Goal: Check status

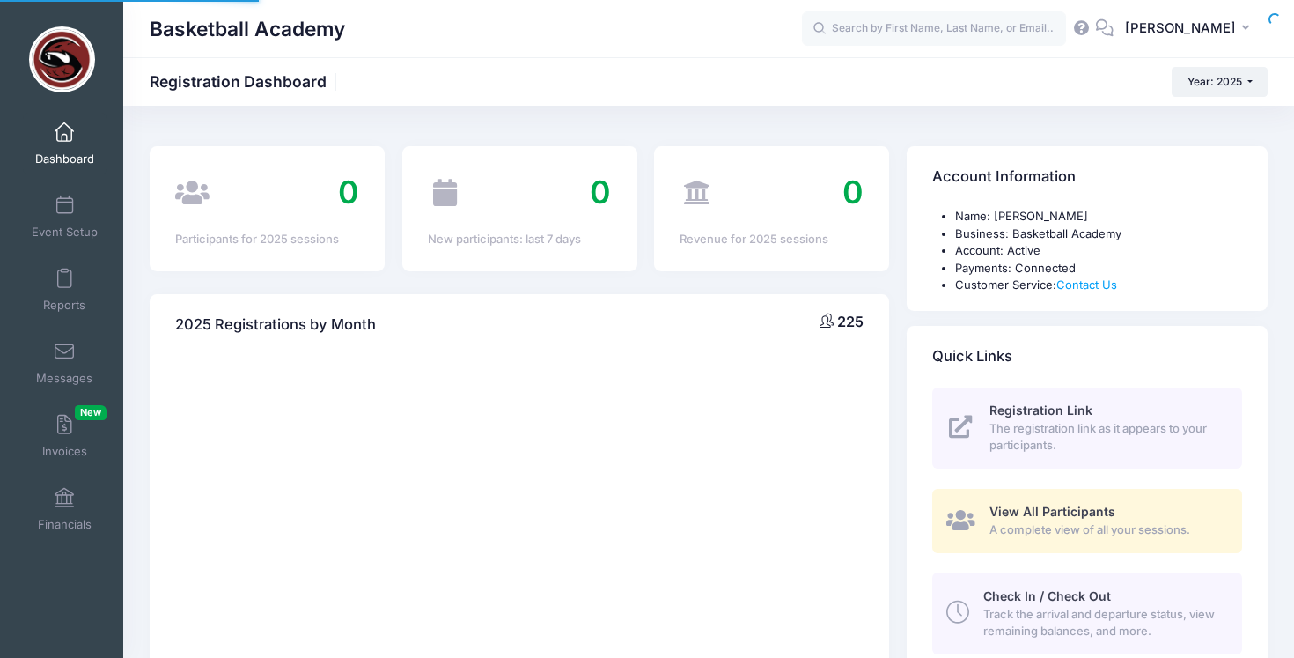
select select
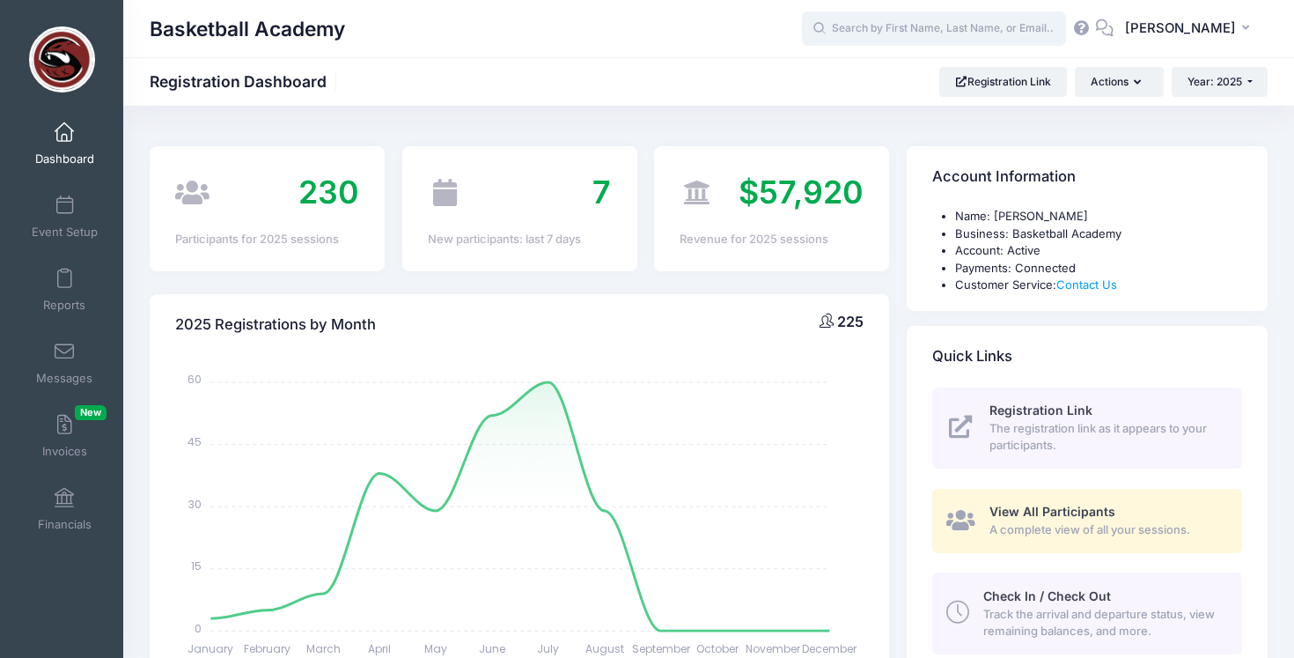
click at [880, 23] on input "text" at bounding box center [934, 28] width 264 height 35
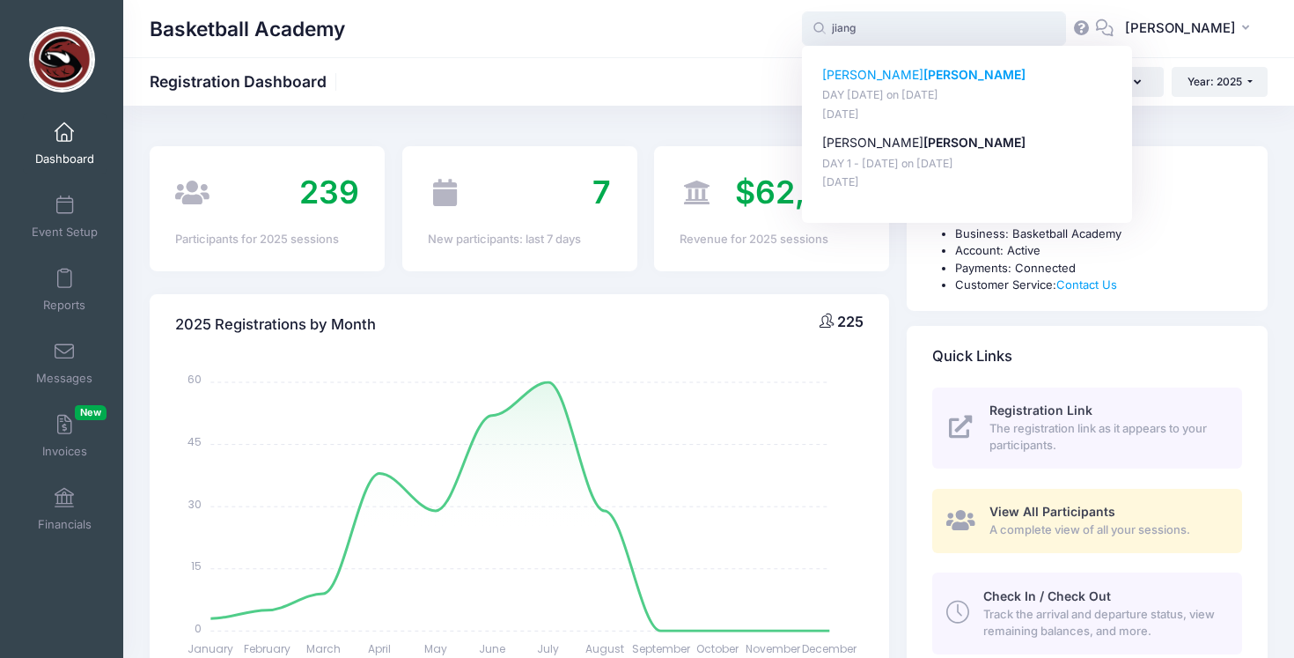
click at [924, 71] on strong "Jiang" at bounding box center [975, 74] width 102 height 15
type input "Michael Jiang (DAY 2 - August 10, Aug-10, 2025)"
